Goal: Transaction & Acquisition: Purchase product/service

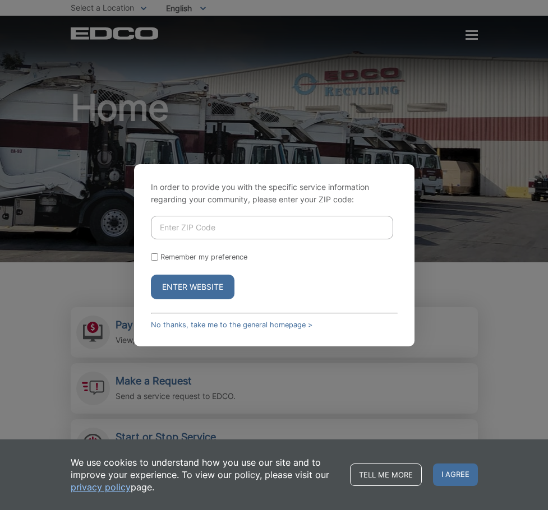
click at [181, 235] on input "Enter ZIP Code" at bounding box center [272, 228] width 242 height 24
click at [178, 285] on button "Enter Website" at bounding box center [193, 287] width 84 height 25
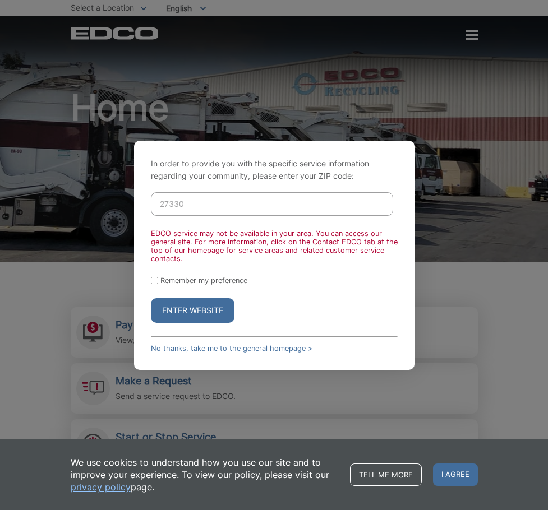
click at [57, 223] on div "In order to provide you with the specific service information regarding your co…" at bounding box center [274, 255] width 548 height 510
drag, startPoint x: 206, startPoint y: 205, endPoint x: -45, endPoint y: 180, distance: 252.3
click at [0, 180] on html "Home Back Home Residential Services Overview Curbside Pickup Recycling Organic …" at bounding box center [274, 255] width 548 height 510
type input "90620"
click at [151, 298] on button "Enter Website" at bounding box center [193, 310] width 84 height 25
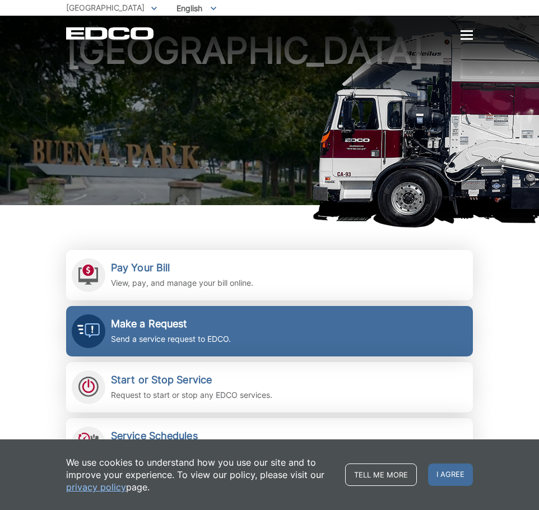
scroll to position [112, 0]
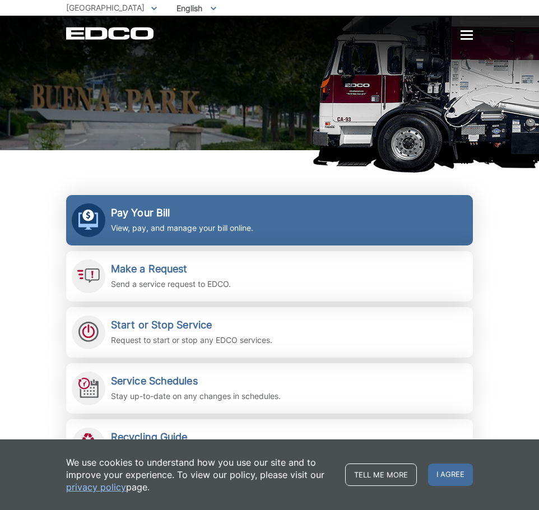
click at [147, 216] on h2 "Pay Your Bill" at bounding box center [182, 213] width 142 height 12
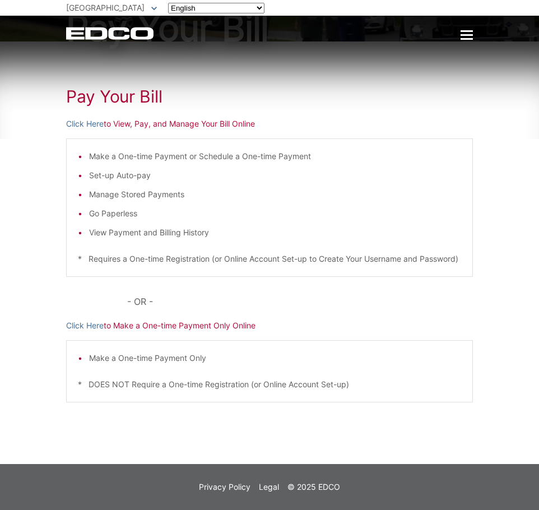
scroll to position [111, 0]
click at [87, 118] on link "Click Here" at bounding box center [85, 124] width 38 height 12
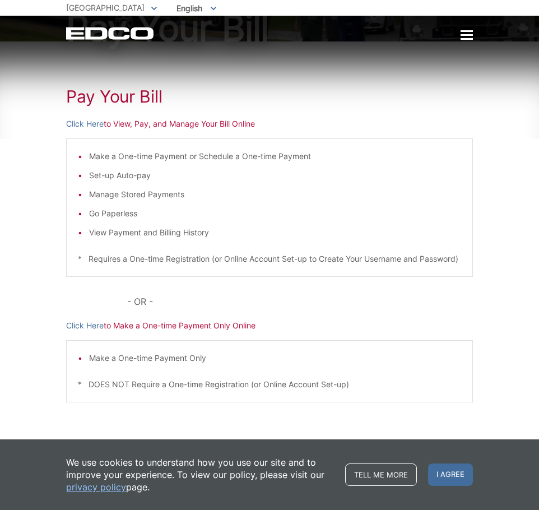
click at [142, 288] on div "Pay Your Bill Click Here to View, Pay, and Manage Your Bill Online Make a One-t…" at bounding box center [269, 252] width 407 height 423
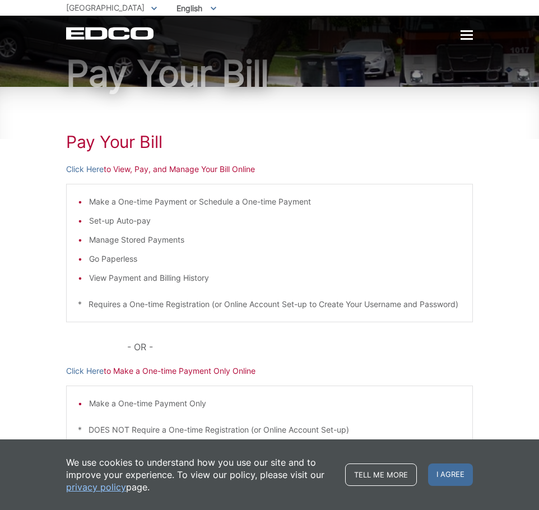
scroll to position [0, 0]
